Goal: Task Accomplishment & Management: Manage account settings

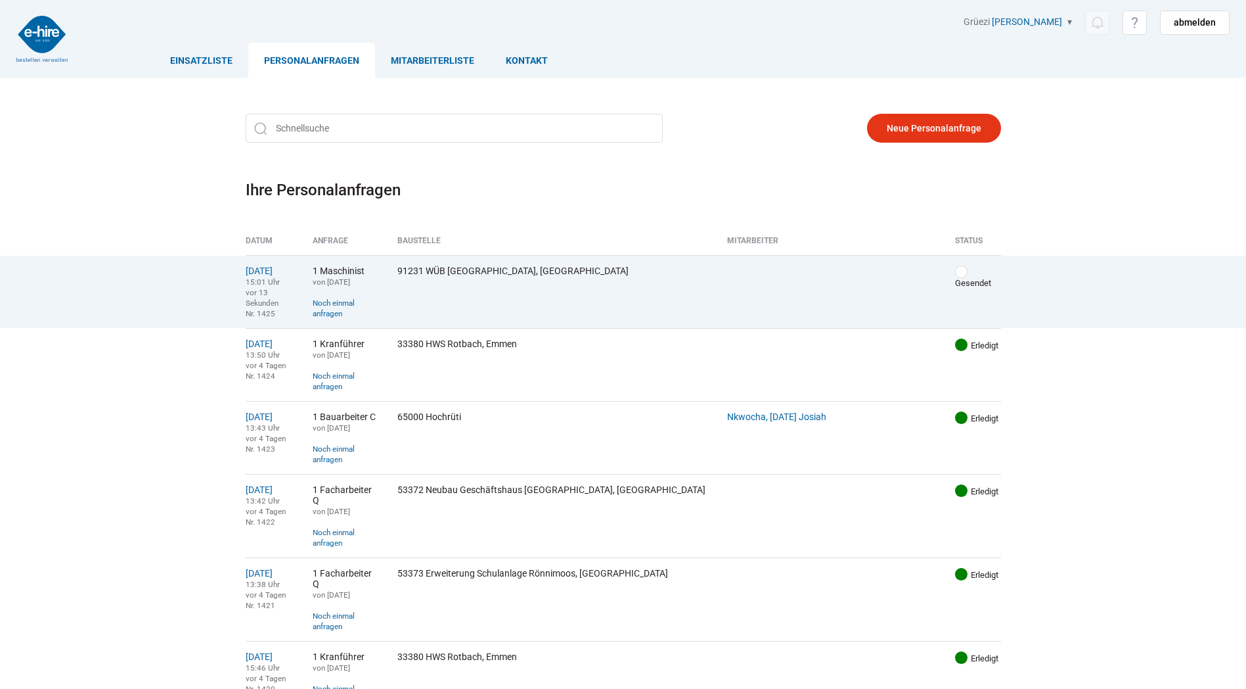
click at [277, 277] on td "18.08.2025 15:01 Uhr vor 13 Sekunden Nr. 1425" at bounding box center [275, 291] width 58 height 73
click at [273, 271] on link "18.08.2025" at bounding box center [259, 270] width 27 height 11
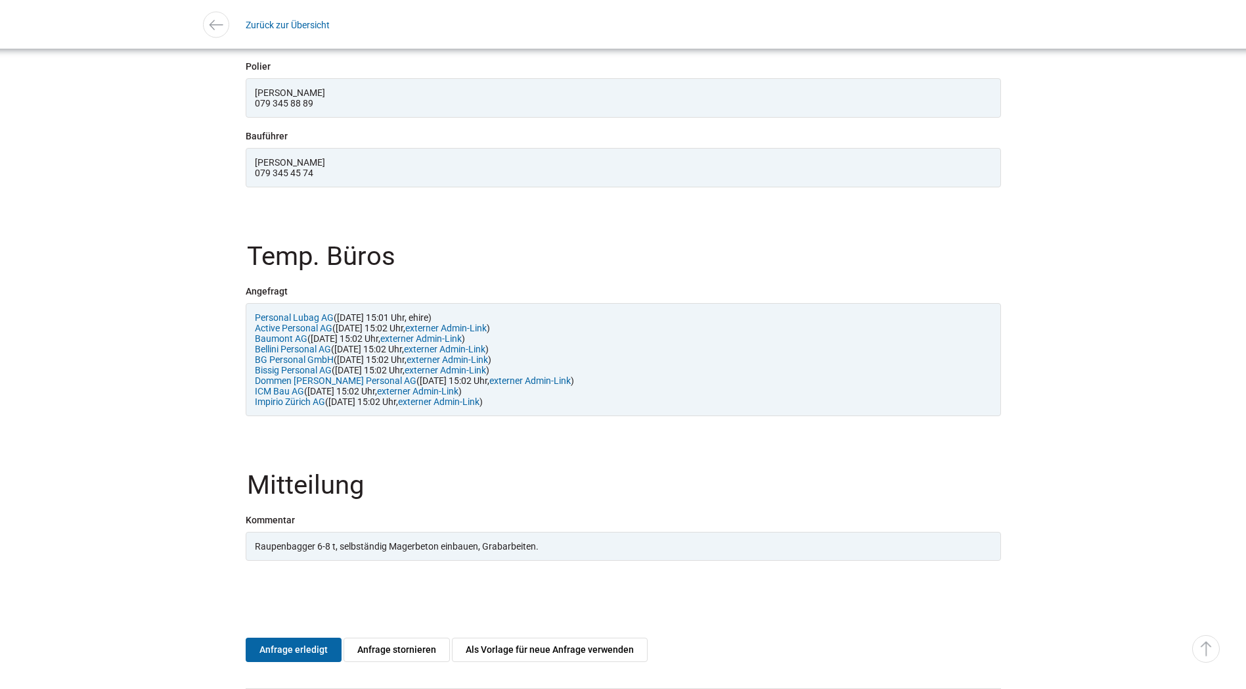
scroll to position [1171, 0]
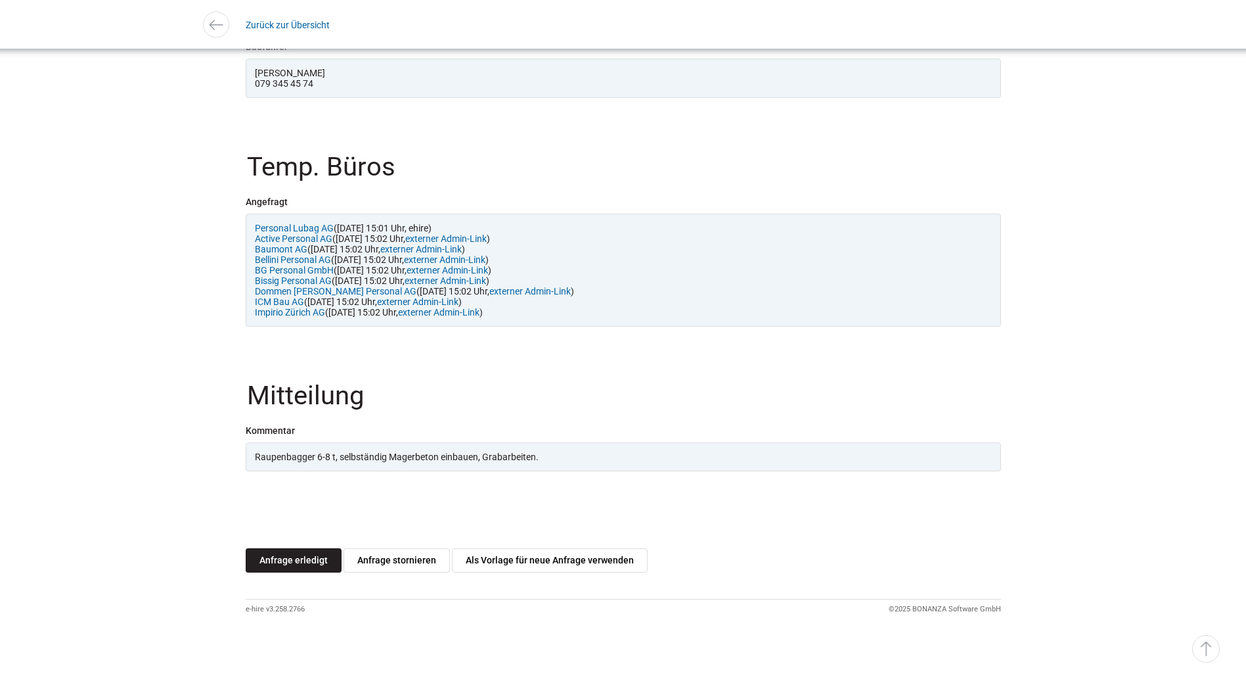
click at [260, 559] on link "Anfrage erledigt" at bounding box center [294, 560] width 96 height 24
